Goal: Navigation & Orientation: Go to known website

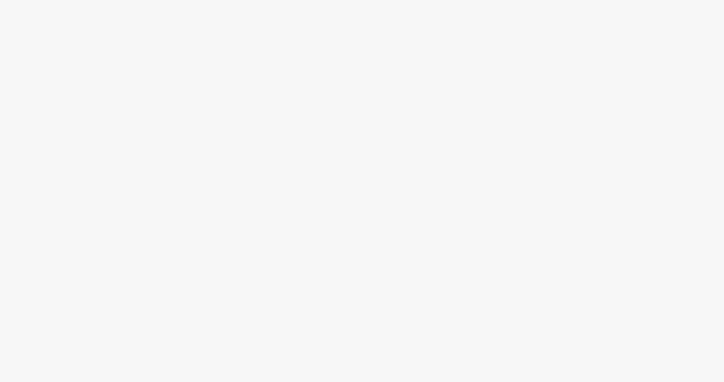
click at [155, 106] on div at bounding box center [362, 208] width 724 height 346
click at [246, 123] on div at bounding box center [362, 208] width 724 height 346
